Goal: Task Accomplishment & Management: Use online tool/utility

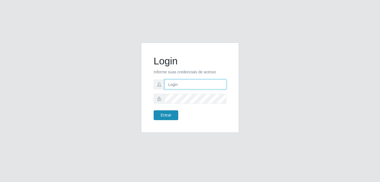
type input "raiane@B7"
click at [165, 114] on button "Entrar" at bounding box center [166, 115] width 25 height 10
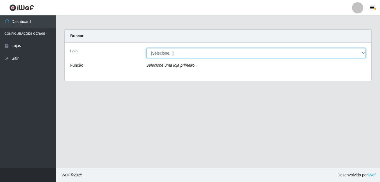
click at [345, 51] on select "[Selecione...] Bemais Supermercados - B7 Oitizeiro" at bounding box center [256, 53] width 220 height 10
click at [266, 56] on select "[Selecione...] Bemais Supermercados - B7 Oitizeiro" at bounding box center [256, 53] width 220 height 10
select select "411"
click at [146, 48] on select "[Selecione...] Bemais Supermercados - B7 Oitizeiro" at bounding box center [256, 53] width 220 height 10
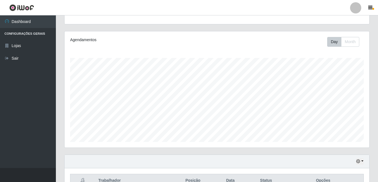
scroll to position [56, 0]
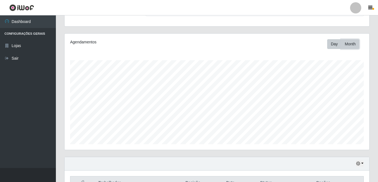
click at [352, 44] on button "Month" at bounding box center [350, 44] width 18 height 10
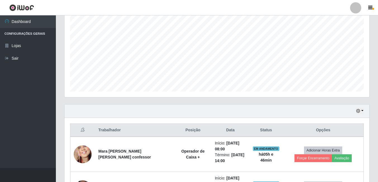
scroll to position [104, 0]
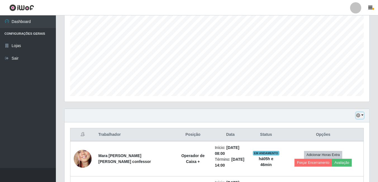
click at [361, 114] on button "button" at bounding box center [360, 115] width 8 height 6
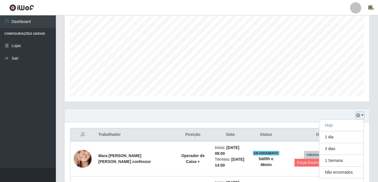
scroll to position [132, 0]
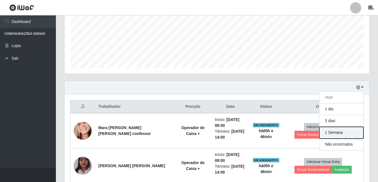
click at [331, 132] on button "1 Semana" at bounding box center [342, 133] width 44 height 12
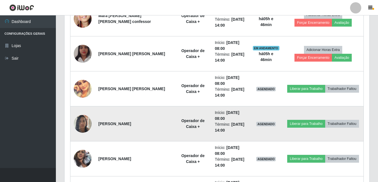
scroll to position [216, 0]
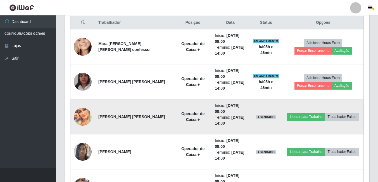
click at [83, 115] on img at bounding box center [83, 117] width 18 height 18
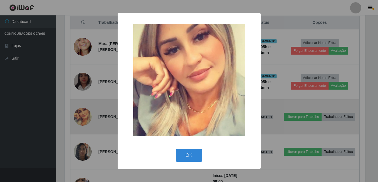
scroll to position [116, 302]
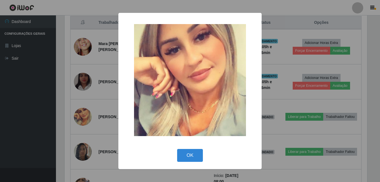
click at [87, 114] on div "× OK Cancel" at bounding box center [190, 91] width 380 height 182
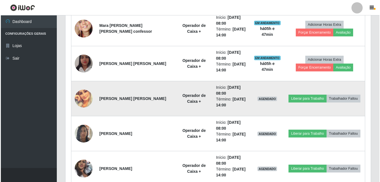
scroll to position [244, 0]
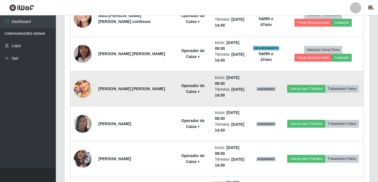
click at [90, 86] on img at bounding box center [83, 89] width 18 height 18
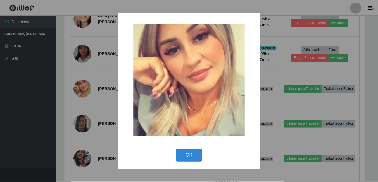
scroll to position [116, 302]
click at [177, 149] on button "OK" at bounding box center [190, 155] width 26 height 13
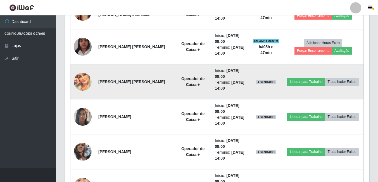
scroll to position [139, 0]
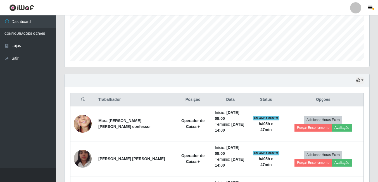
click at [362, 76] on div "Hoje 1 dia 3 dias 1 Semana Não encerrados" at bounding box center [217, 80] width 305 height 13
click at [361, 80] on button "button" at bounding box center [360, 80] width 8 height 6
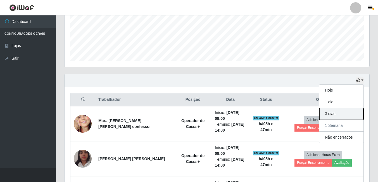
click at [334, 113] on button "3 dias" at bounding box center [342, 114] width 44 height 12
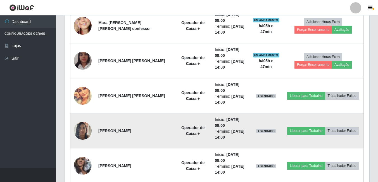
scroll to position [265, 0]
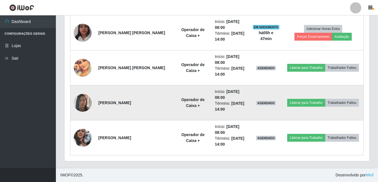
click at [84, 99] on img at bounding box center [83, 103] width 18 height 24
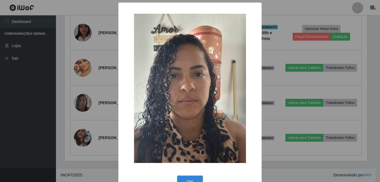
click at [84, 99] on div "× OK Cancel" at bounding box center [190, 91] width 380 height 182
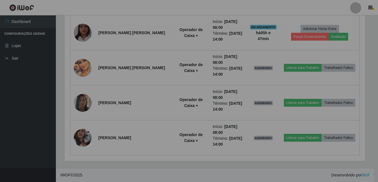
scroll to position [116, 305]
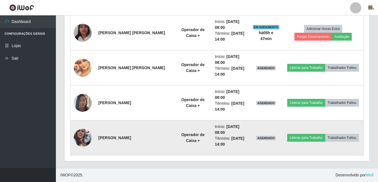
click at [84, 138] on img at bounding box center [83, 138] width 18 height 32
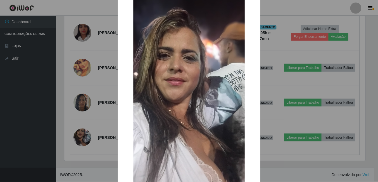
scroll to position [56, 0]
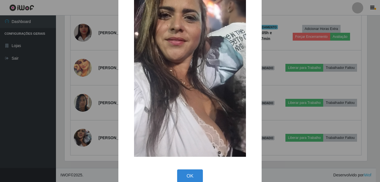
click at [177, 169] on button "OK" at bounding box center [190, 175] width 26 height 13
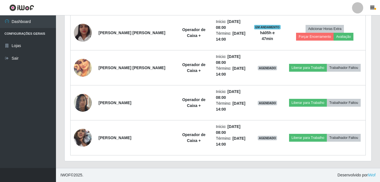
scroll to position [116, 305]
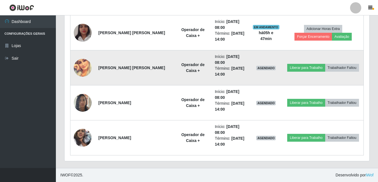
click at [81, 63] on img at bounding box center [83, 68] width 18 height 18
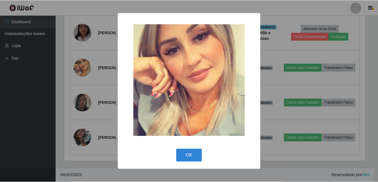
scroll to position [116, 302]
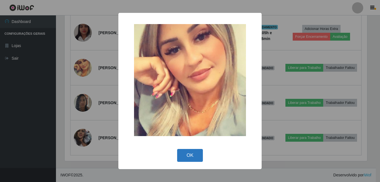
click at [187, 154] on button "OK" at bounding box center [190, 155] width 26 height 13
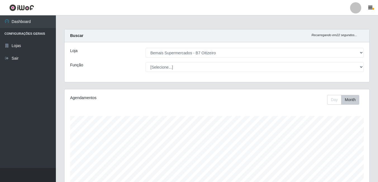
scroll to position [0, 0]
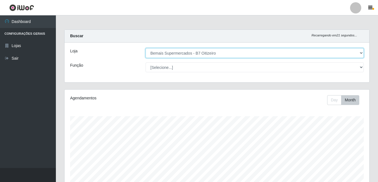
click at [238, 54] on select "[Selecione...] Bemais Supermercados - B7 Oitizeiro" at bounding box center [255, 53] width 218 height 10
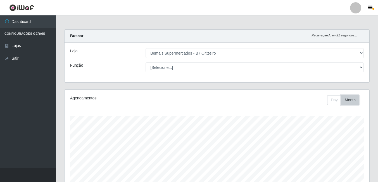
click at [351, 98] on button "Month" at bounding box center [350, 100] width 18 height 10
drag, startPoint x: 327, startPoint y: 96, endPoint x: 333, endPoint y: 96, distance: 6.2
click at [328, 96] on div "Day Month" at bounding box center [343, 100] width 32 height 10
click at [332, 96] on button "Day" at bounding box center [334, 100] width 14 height 10
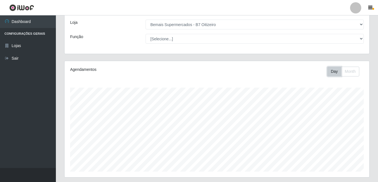
scroll to position [28, 0]
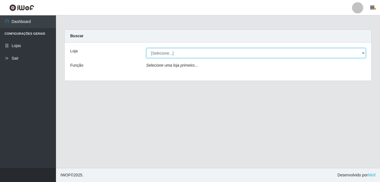
drag, startPoint x: 167, startPoint y: 58, endPoint x: 169, endPoint y: 55, distance: 3.5
click at [167, 56] on select "[Selecione...] Bemais Supermercados - B7 Oitizeiro" at bounding box center [256, 53] width 220 height 10
click at [169, 54] on select "[Selecione...] Bemais Supermercados - B7 Oitizeiro" at bounding box center [256, 53] width 220 height 10
select select "411"
click at [146, 48] on select "[Selecione...] Bemais Supermercados - B7 Oitizeiro" at bounding box center [256, 53] width 220 height 10
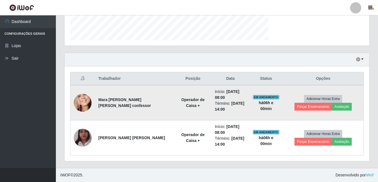
scroll to position [116, 305]
click at [332, 103] on button "Forçar Encerramento" at bounding box center [313, 107] width 37 height 8
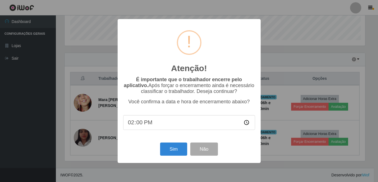
scroll to position [116, 302]
click at [172, 153] on button "Sim" at bounding box center [174, 148] width 27 height 13
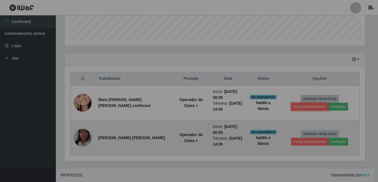
scroll to position [116, 305]
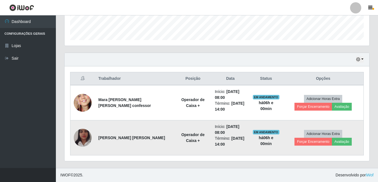
click at [346, 140] on td "Adicionar Horas Extra Forçar Encerramento Avaliação" at bounding box center [323, 137] width 81 height 35
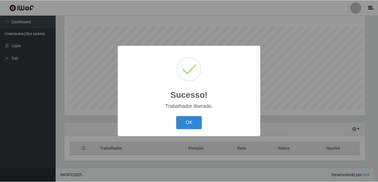
scroll to position [116, 302]
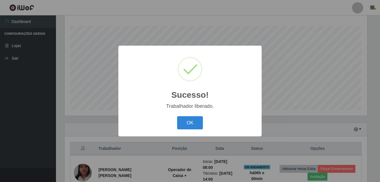
drag, startPoint x: 204, startPoint y: 121, endPoint x: 197, endPoint y: 124, distance: 7.9
click at [203, 121] on div "OK Cancel" at bounding box center [190, 123] width 132 height 16
click at [196, 124] on button "OK" at bounding box center [190, 122] width 26 height 13
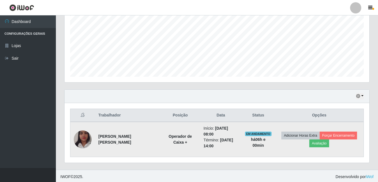
scroll to position [125, 0]
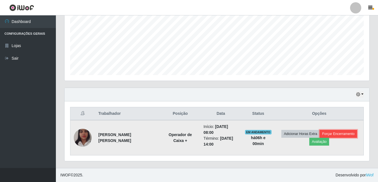
click at [342, 134] on button "Forçar Encerramento" at bounding box center [338, 134] width 37 height 8
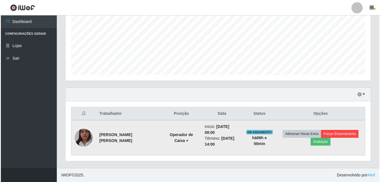
scroll to position [116, 302]
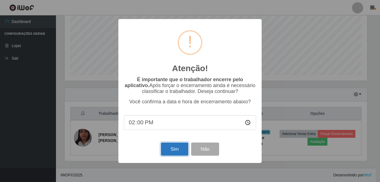
click at [175, 150] on button "Sim" at bounding box center [174, 148] width 27 height 13
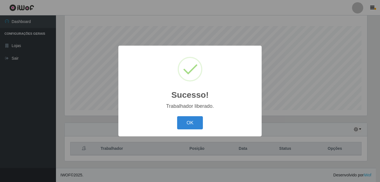
click at [177, 116] on button "OK" at bounding box center [190, 122] width 26 height 13
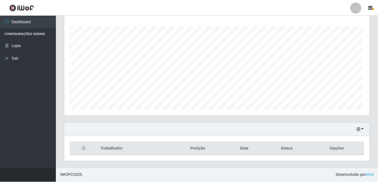
scroll to position [116, 305]
click at [357, 131] on icon "button" at bounding box center [359, 129] width 4 height 4
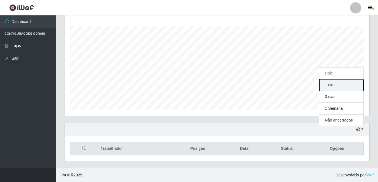
click at [331, 85] on button "1 dia" at bounding box center [342, 85] width 44 height 12
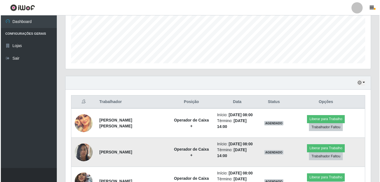
scroll to position [177, 0]
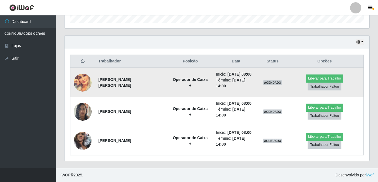
click at [82, 79] on img at bounding box center [83, 83] width 18 height 18
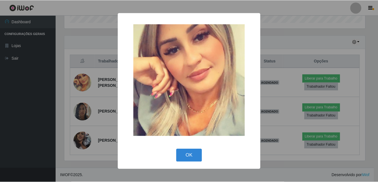
scroll to position [116, 302]
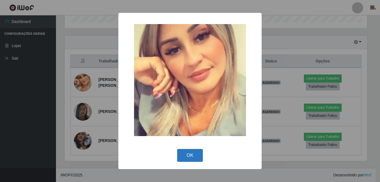
click at [192, 149] on button "OK" at bounding box center [190, 155] width 26 height 13
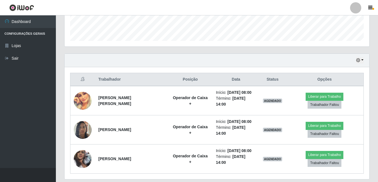
scroll to position [149, 0]
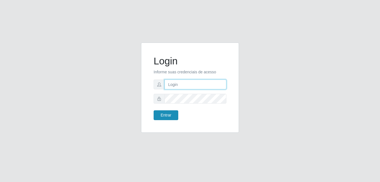
type input "raiane@B7"
click at [162, 110] on button "Entrar" at bounding box center [166, 115] width 25 height 10
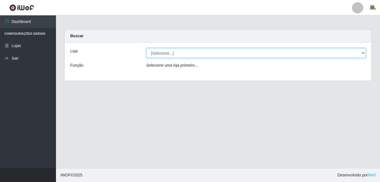
click at [215, 52] on select "[Selecione...] Bemais Supermercados - B7 Oitizeiro" at bounding box center [256, 53] width 220 height 10
select select "411"
click at [146, 48] on select "[Selecione...] Bemais Supermercados - B7 Oitizeiro" at bounding box center [256, 53] width 220 height 10
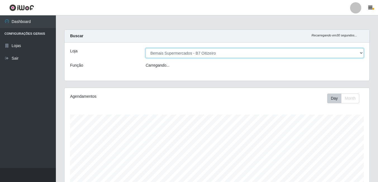
scroll to position [116, 305]
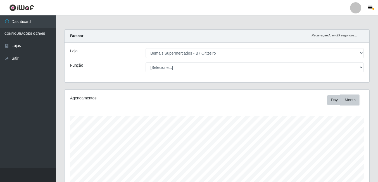
click at [344, 98] on button "Month" at bounding box center [350, 100] width 18 height 10
click at [353, 99] on button "Month" at bounding box center [350, 100] width 18 height 10
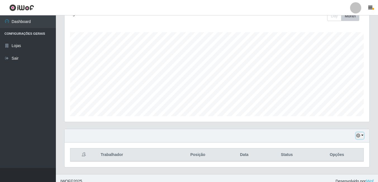
drag, startPoint x: 359, startPoint y: 136, endPoint x: 354, endPoint y: 137, distance: 5.3
click at [359, 136] on icon "button" at bounding box center [359, 135] width 4 height 4
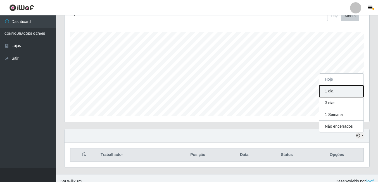
click at [332, 88] on button "1 dia" at bounding box center [342, 91] width 44 height 12
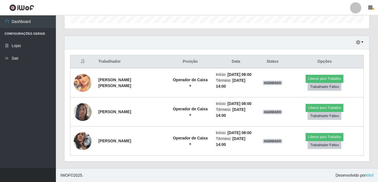
scroll to position [177, 0]
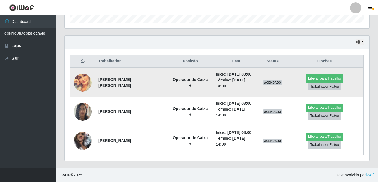
click at [79, 84] on img at bounding box center [83, 83] width 18 height 18
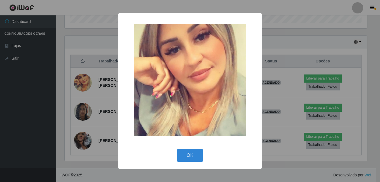
click at [80, 84] on div "× OK Cancel" at bounding box center [190, 91] width 380 height 182
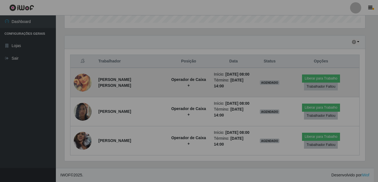
scroll to position [116, 305]
